Goal: Find contact information: Find contact information

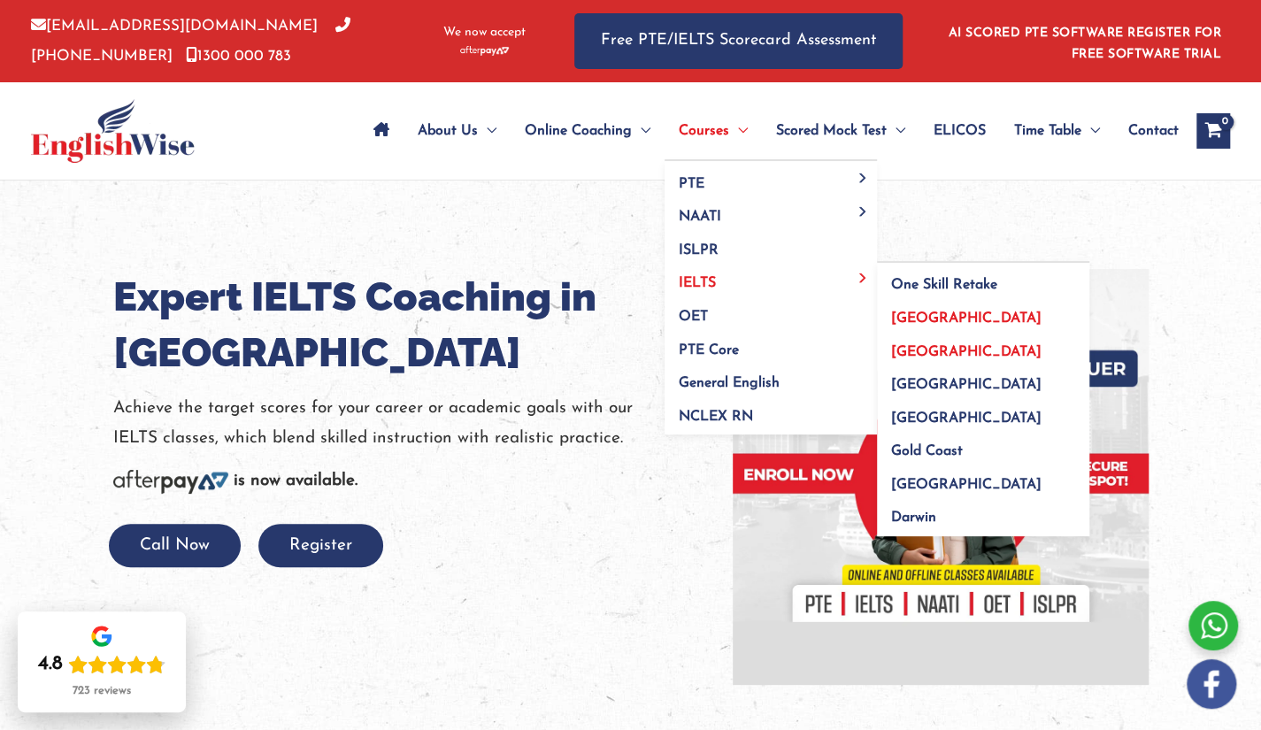
click at [906, 351] on span "[GEOGRAPHIC_DATA]" at bounding box center [966, 352] width 150 height 14
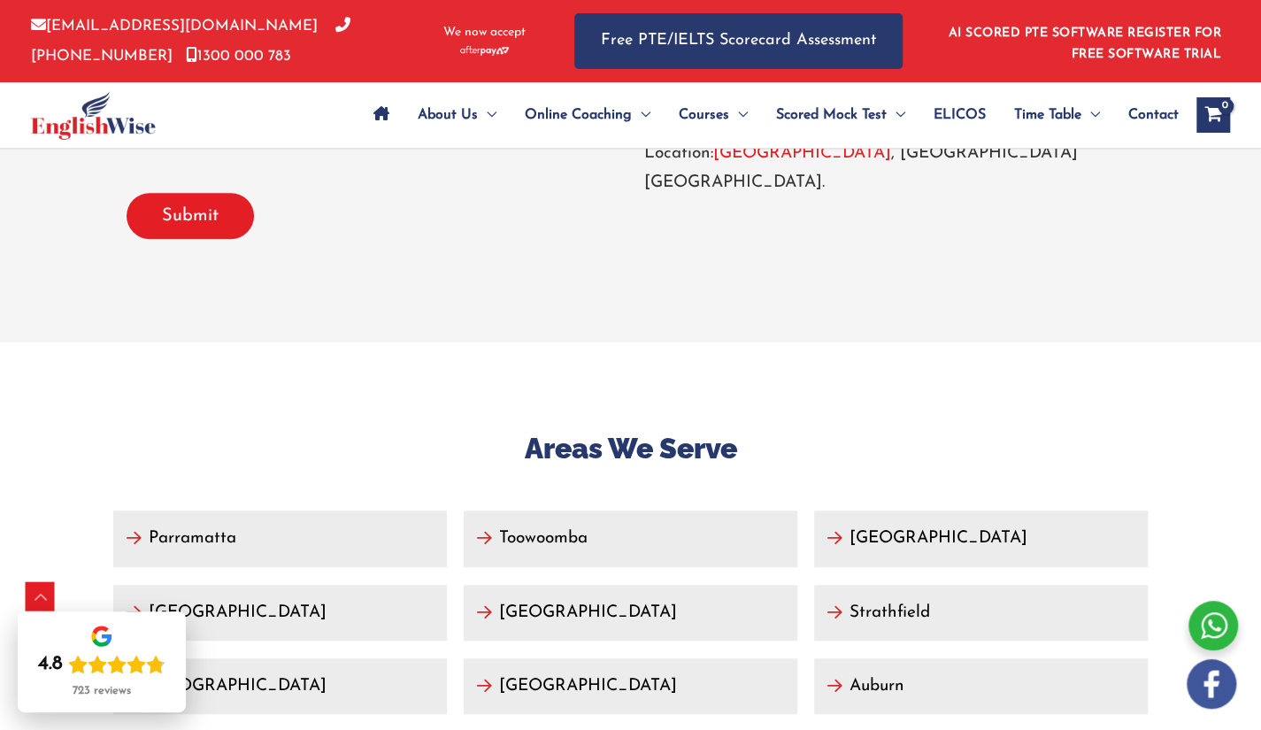
scroll to position [7922, 0]
click at [597, 341] on div "Areas We Serve [GEOGRAPHIC_DATA] [GEOGRAPHIC_DATA] [GEOGRAPHIC_DATA] [GEOGRAPHI…" at bounding box center [631, 702] width 1062 height 722
click at [623, 341] on div "Areas We Serve [GEOGRAPHIC_DATA] [GEOGRAPHIC_DATA] [GEOGRAPHIC_DATA] [GEOGRAPHI…" at bounding box center [631, 702] width 1062 height 722
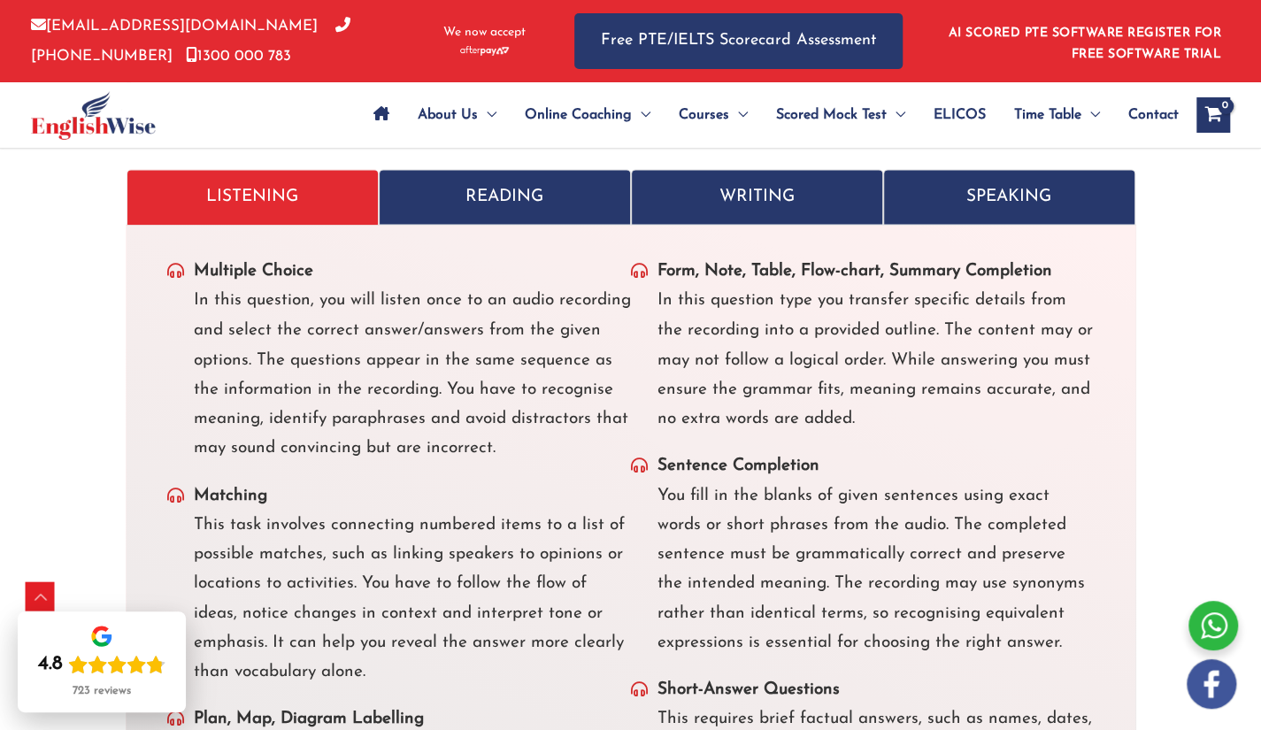
scroll to position [4727, 0]
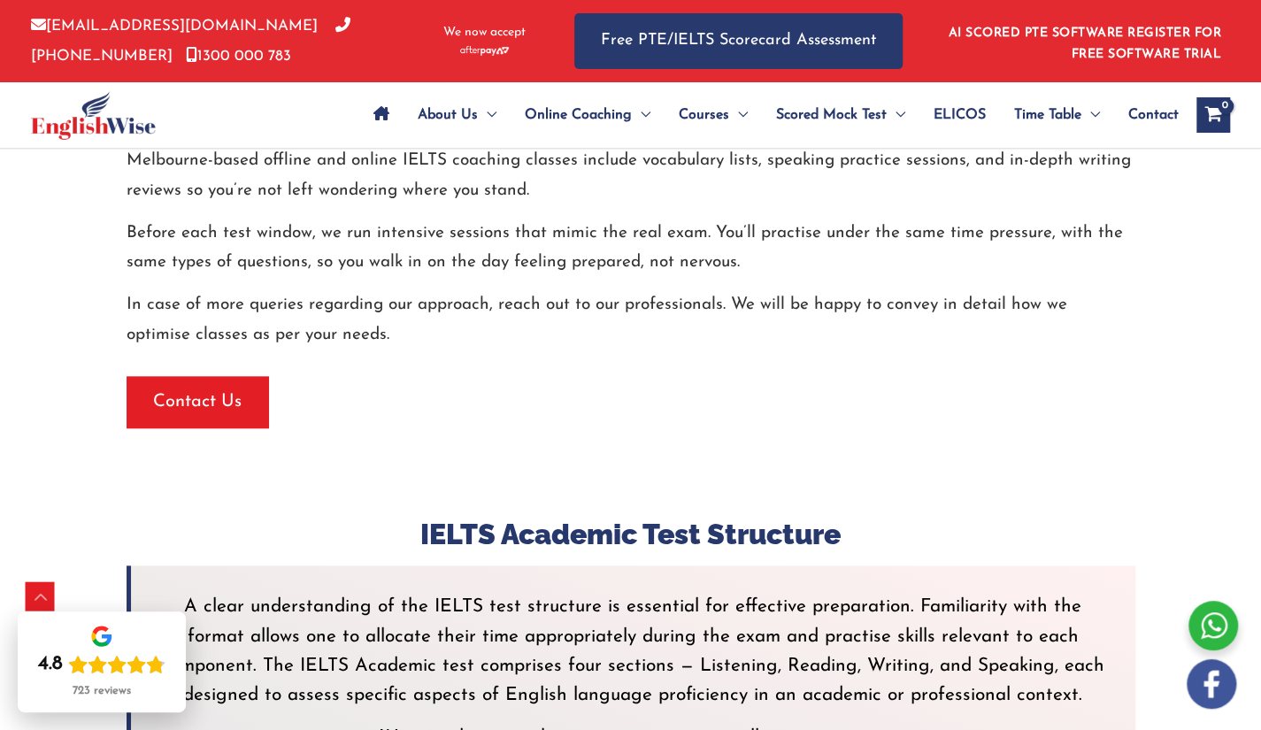
click at [584, 552] on div at bounding box center [631, 558] width 1009 height 13
click at [296, 376] on div "Contact Us" at bounding box center [631, 401] width 1009 height 51
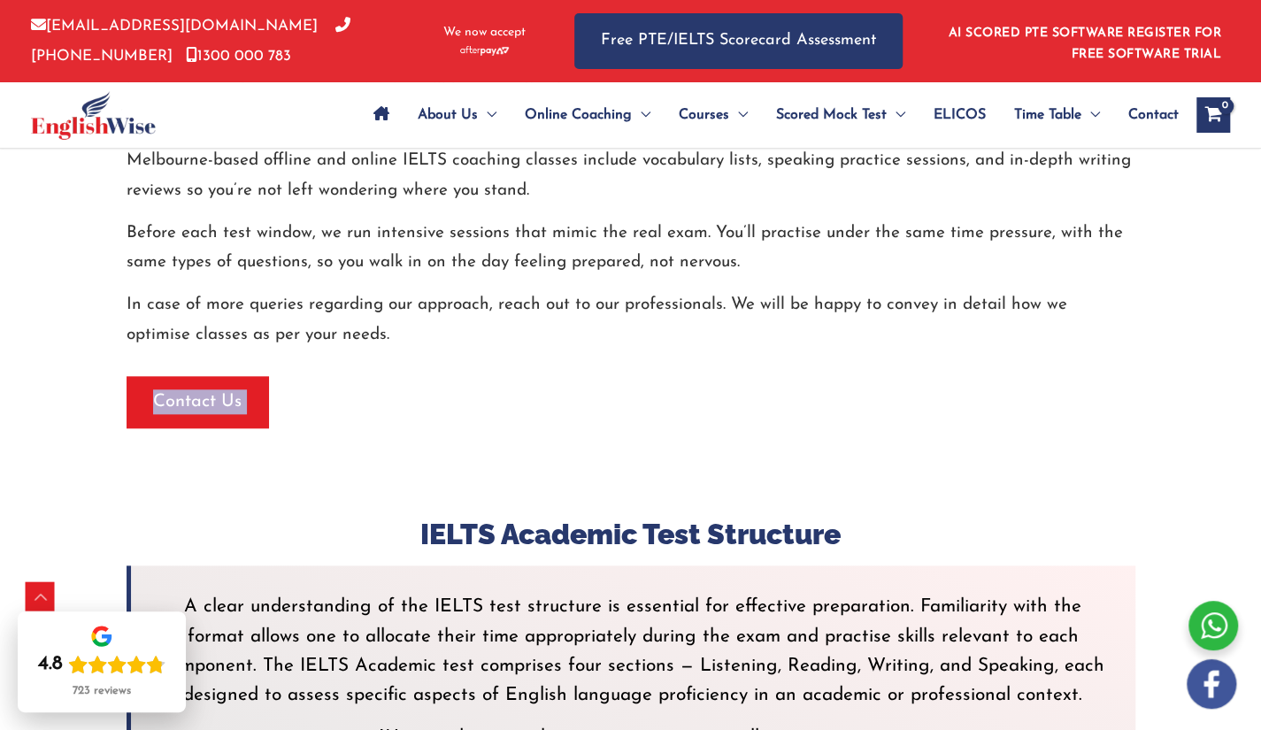
click at [296, 376] on div "Contact Us" at bounding box center [631, 401] width 1009 height 51
click at [303, 376] on div "Contact Us" at bounding box center [631, 401] width 1009 height 51
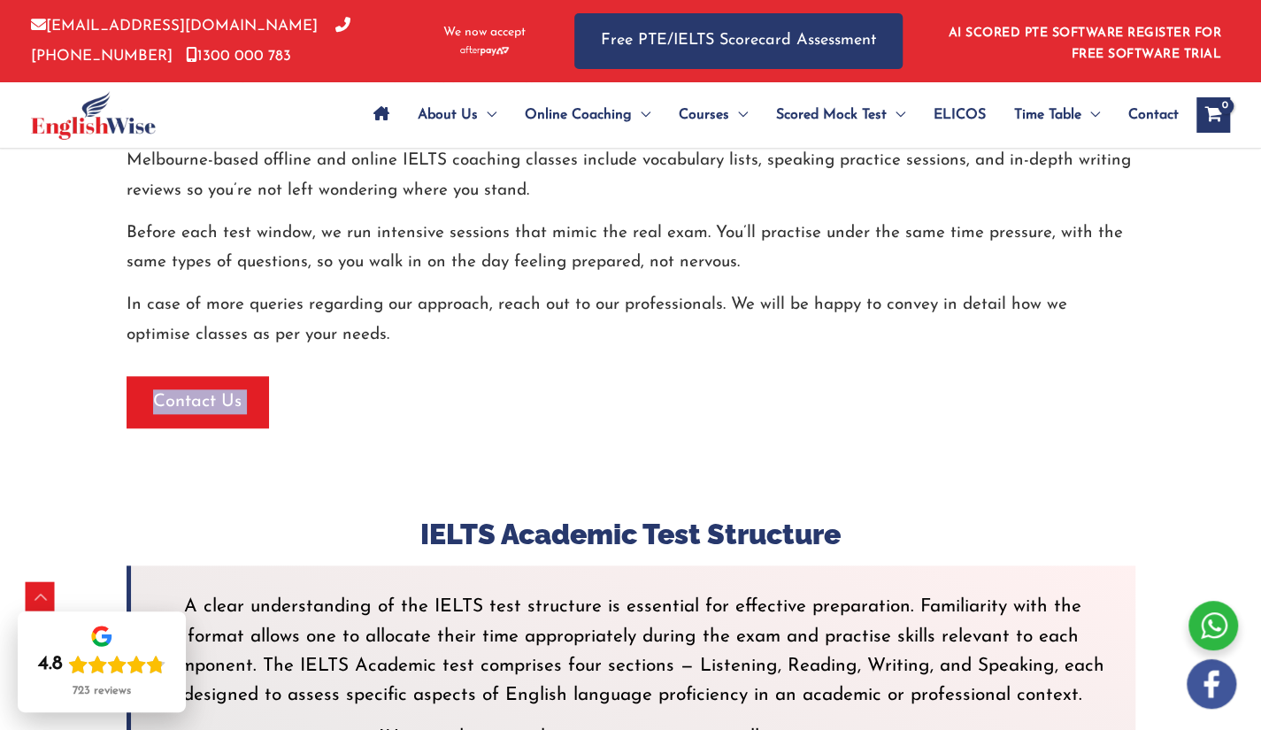
click at [303, 376] on div "Contact Us" at bounding box center [631, 401] width 1009 height 51
click at [335, 376] on div "Contact Us" at bounding box center [631, 401] width 1009 height 51
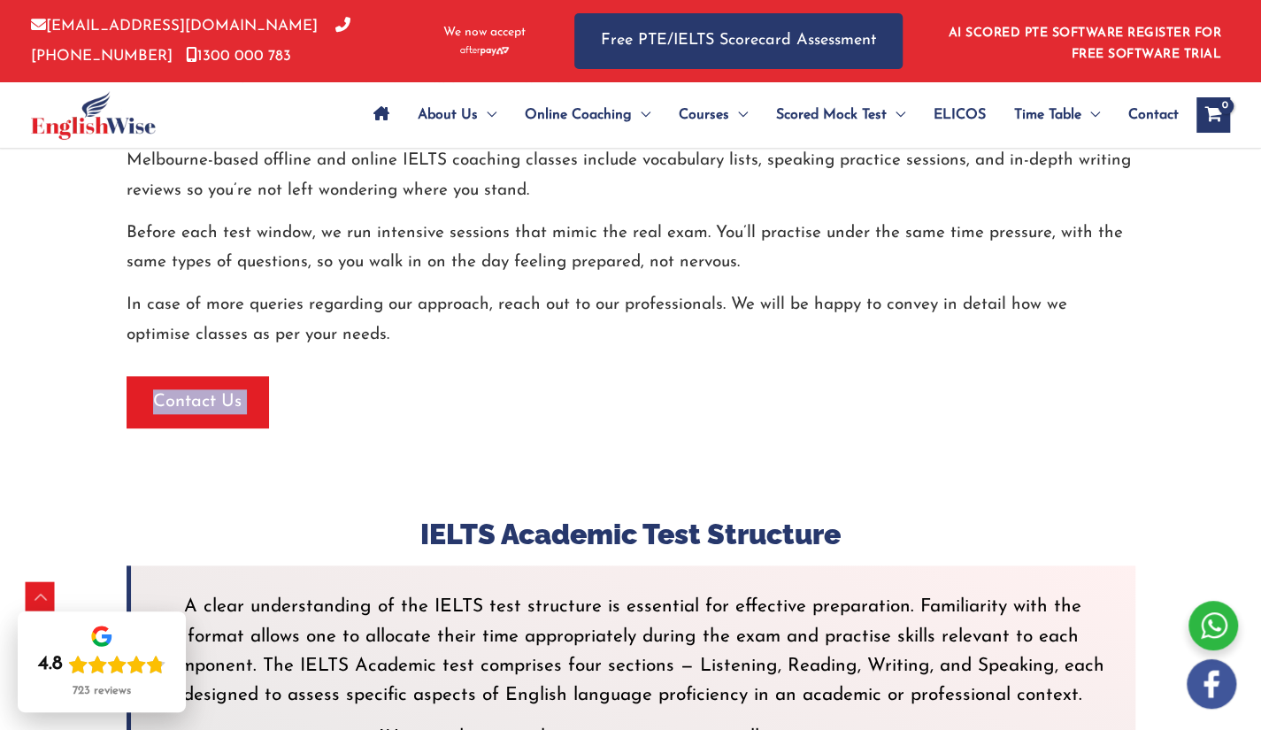
click at [335, 376] on div "Contact Us" at bounding box center [631, 401] width 1009 height 51
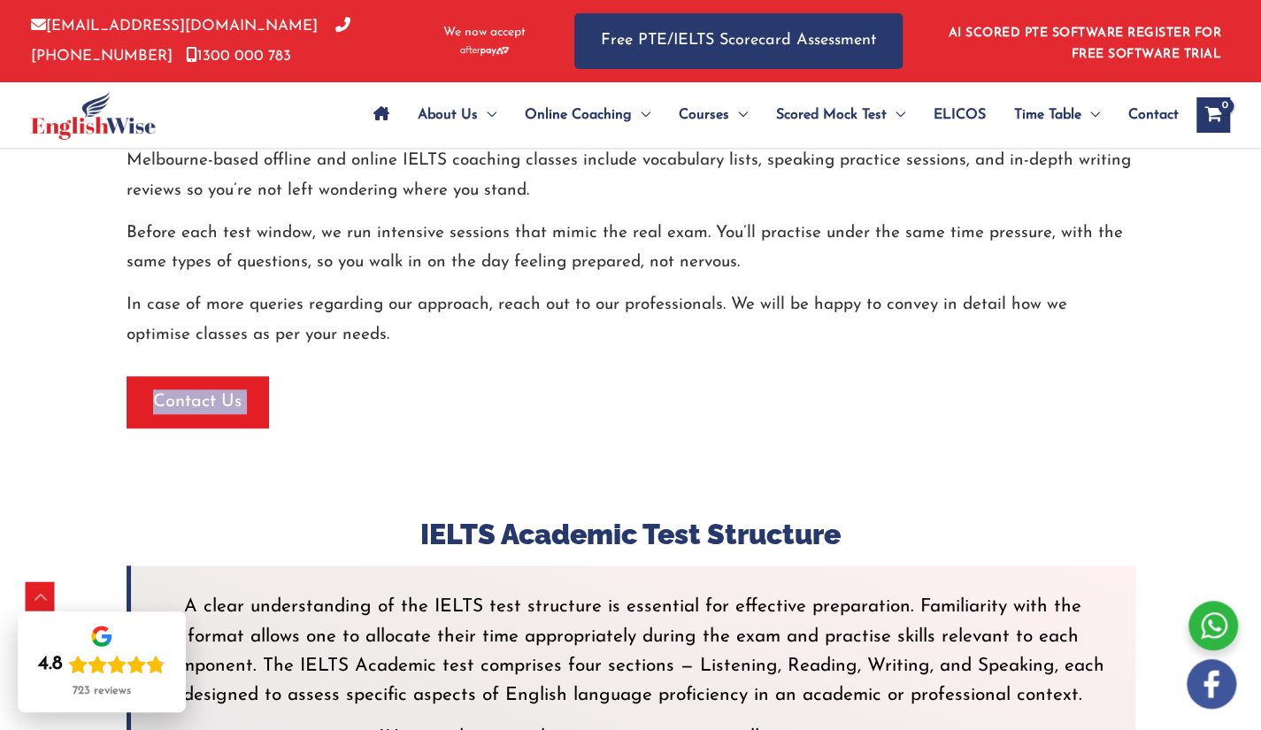
click at [335, 376] on div "Contact Us" at bounding box center [631, 401] width 1009 height 51
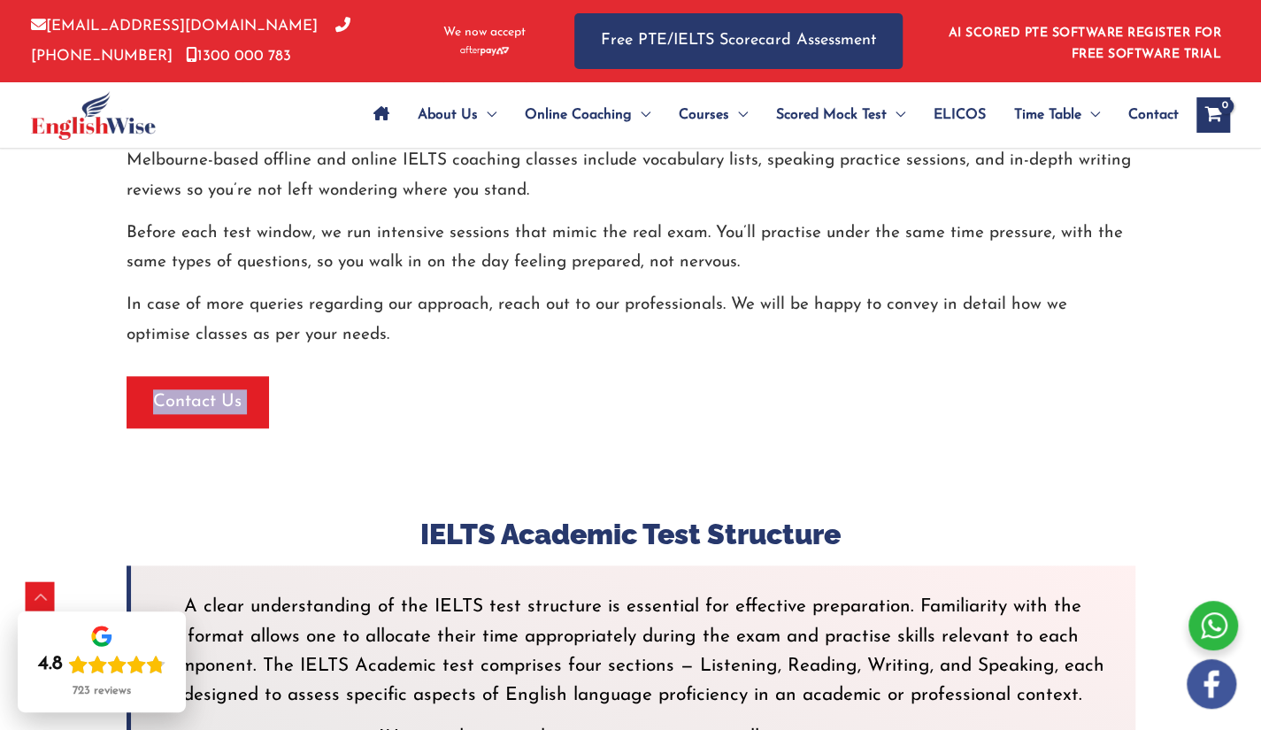
click at [335, 376] on div "Contact Us" at bounding box center [631, 401] width 1009 height 51
click at [333, 376] on div "Contact Us" at bounding box center [631, 401] width 1009 height 51
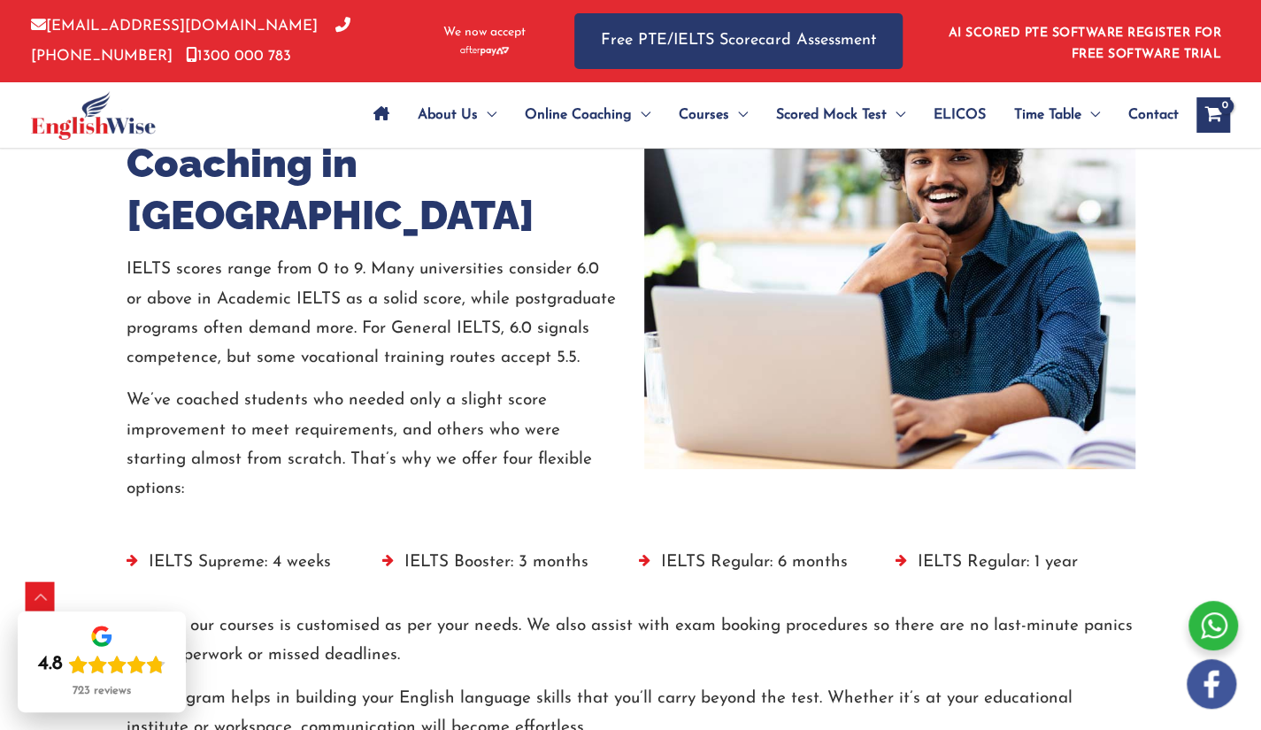
scroll to position [3449, 0]
